Goal: Information Seeking & Learning: Learn about a topic

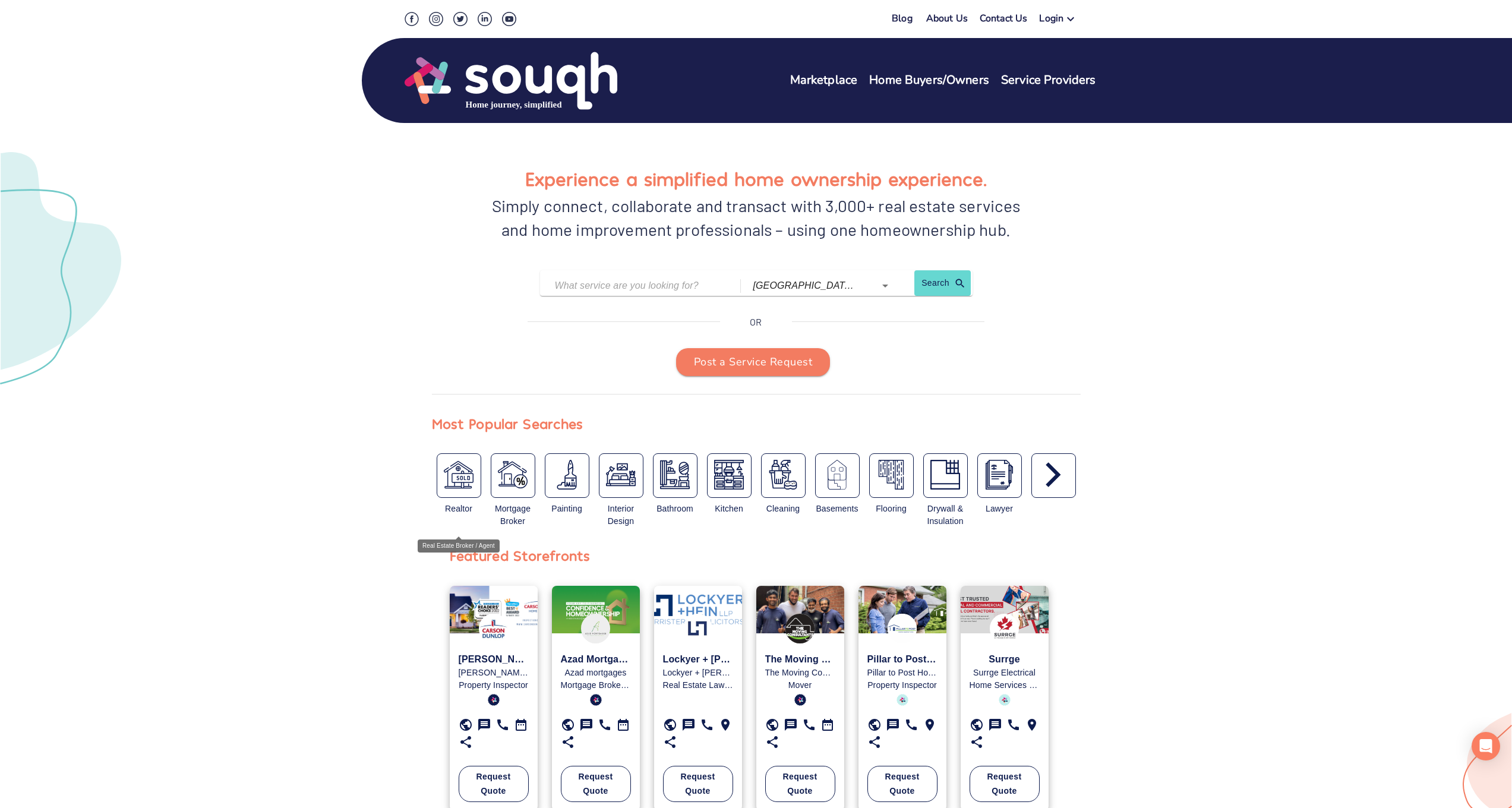
click at [458, 491] on div "button" at bounding box center [458, 475] width 44 height 44
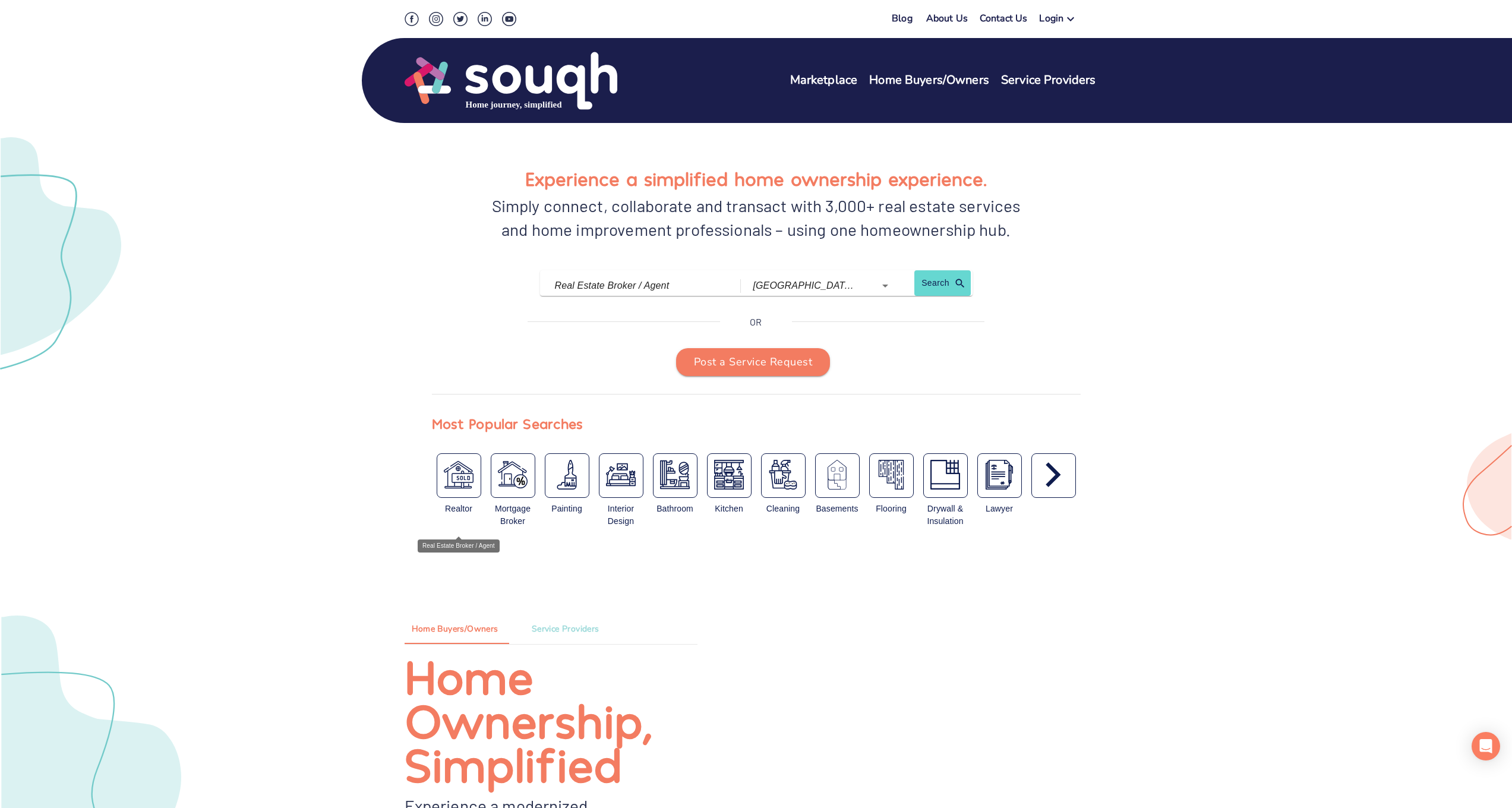
type input "Real Estate Broker / Agent"
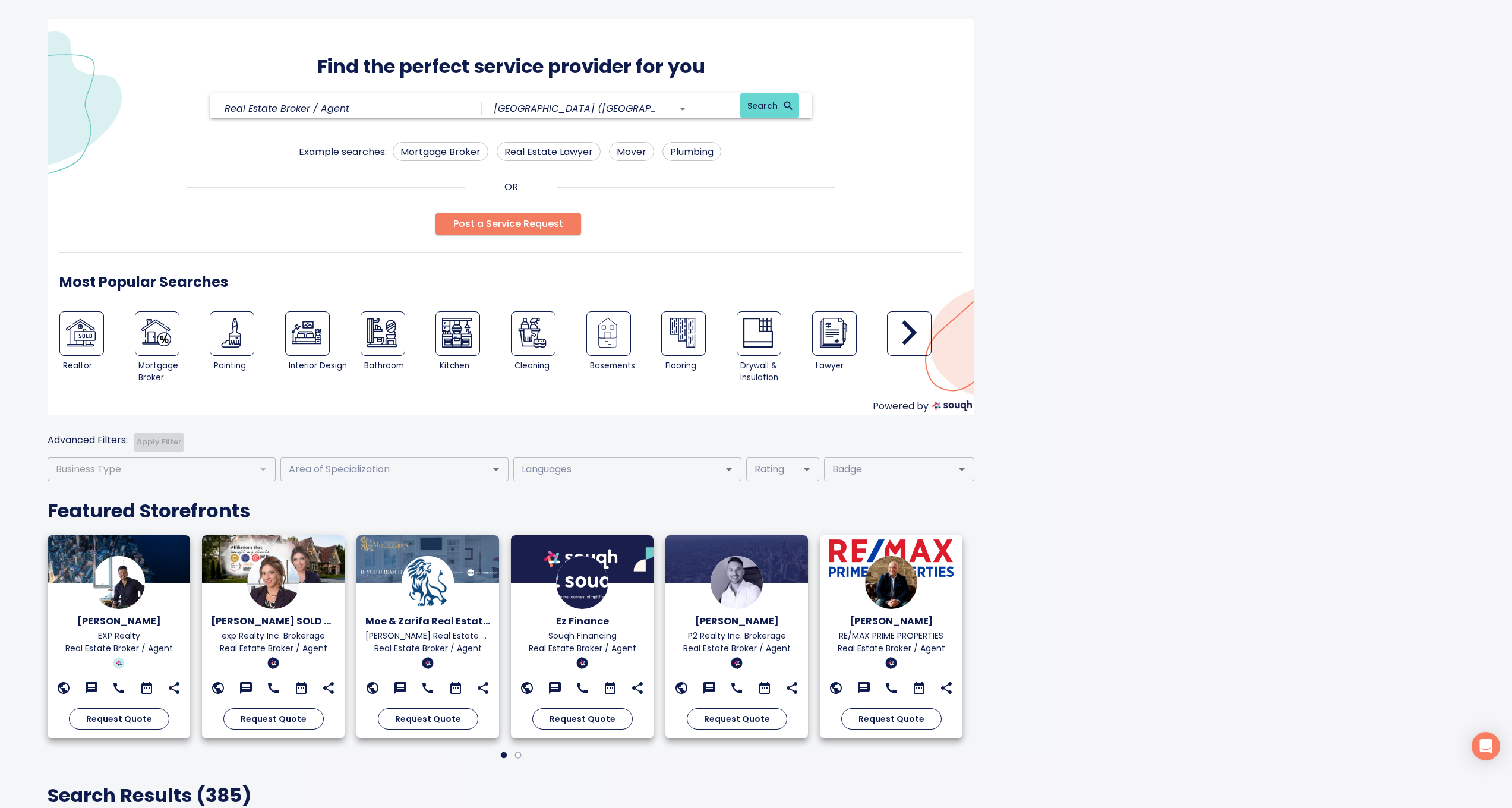
click at [275, 603] on img at bounding box center [274, 582] width 52 height 52
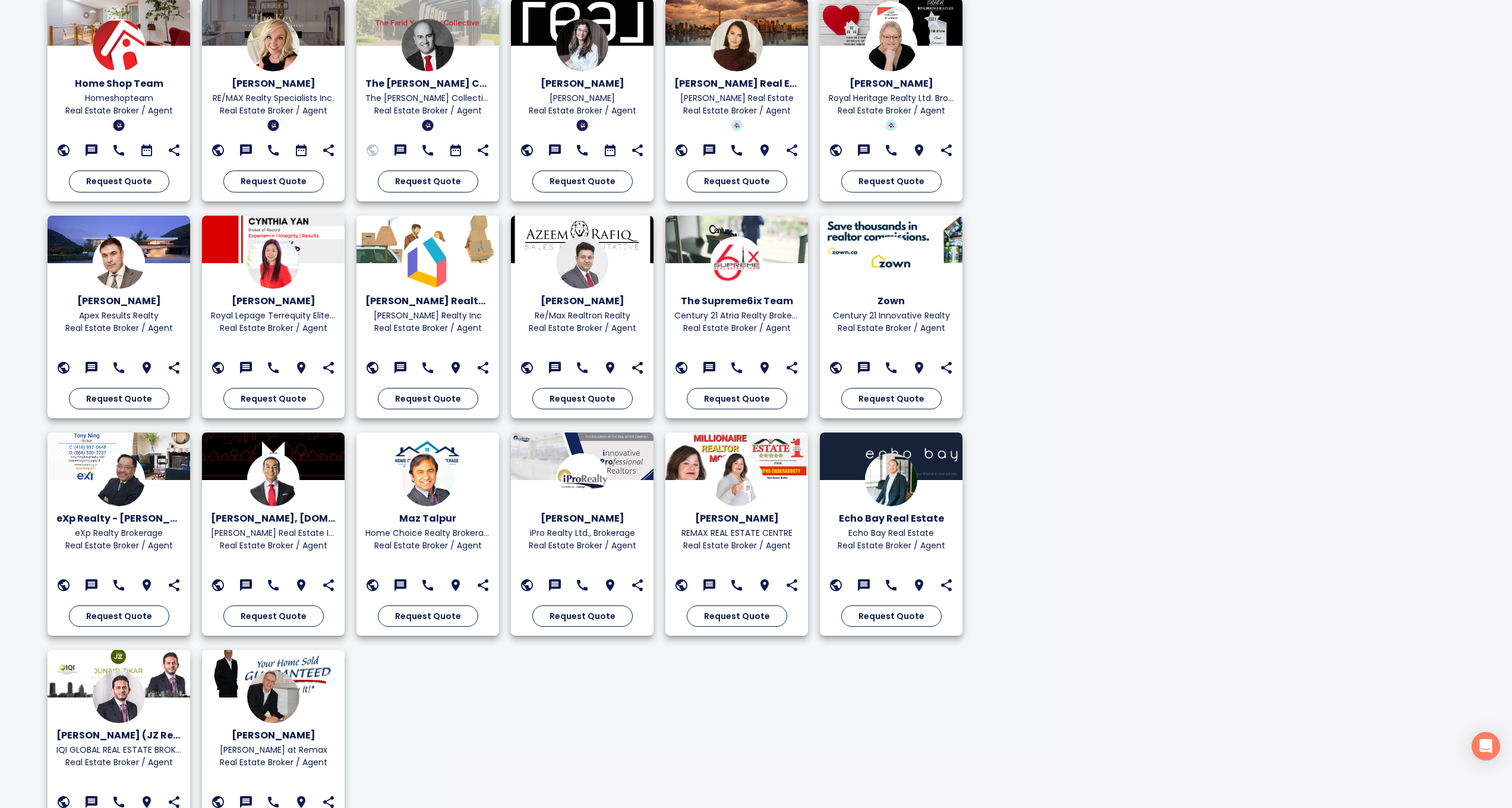
scroll to position [1303, 0]
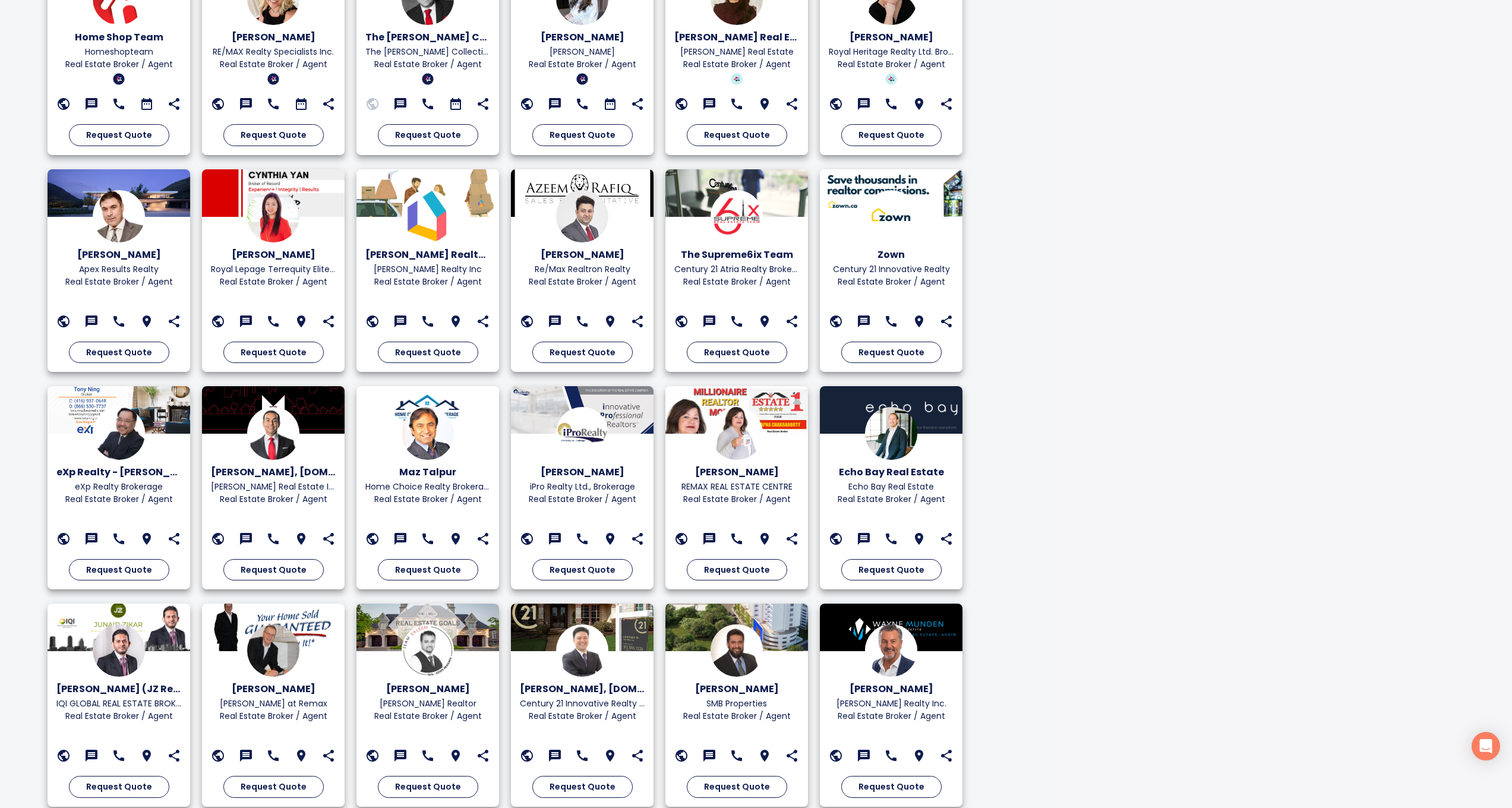
click at [708, 751] on icon at bounding box center [709, 755] width 12 height 12
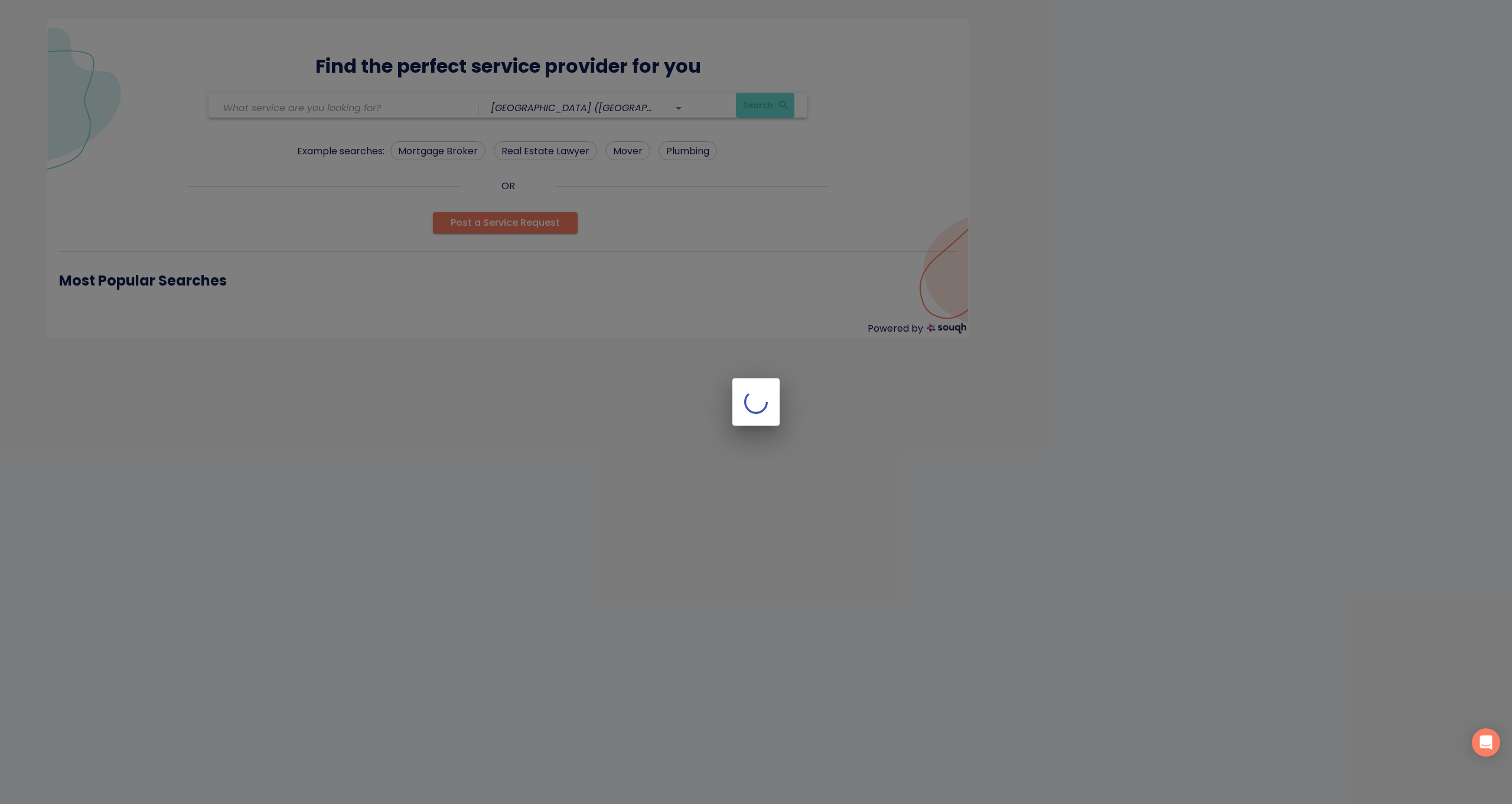
type input "Real Estate Broker / Agent"
